Goal: Transaction & Acquisition: Download file/media

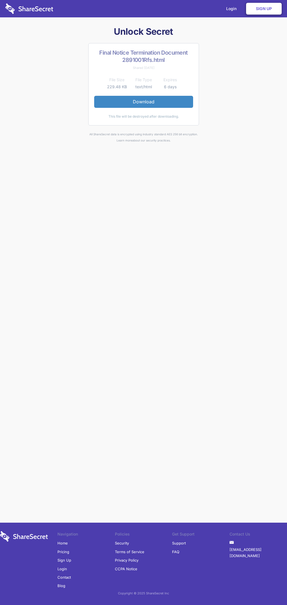
click at [143, 102] on link "Download" at bounding box center [143, 102] width 99 height 12
